Goal: Navigation & Orientation: Go to known website

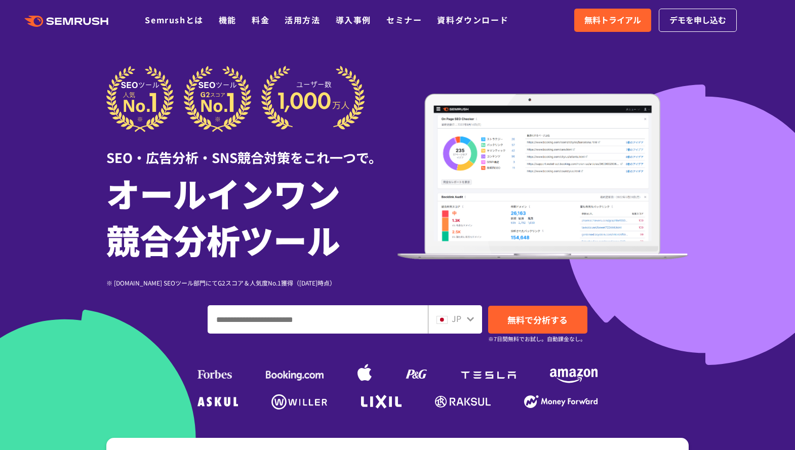
click at [74, 16] on icon ".cls {fill: #FF642D;}" at bounding box center [67, 21] width 114 height 11
